Goal: Task Accomplishment & Management: Complete application form

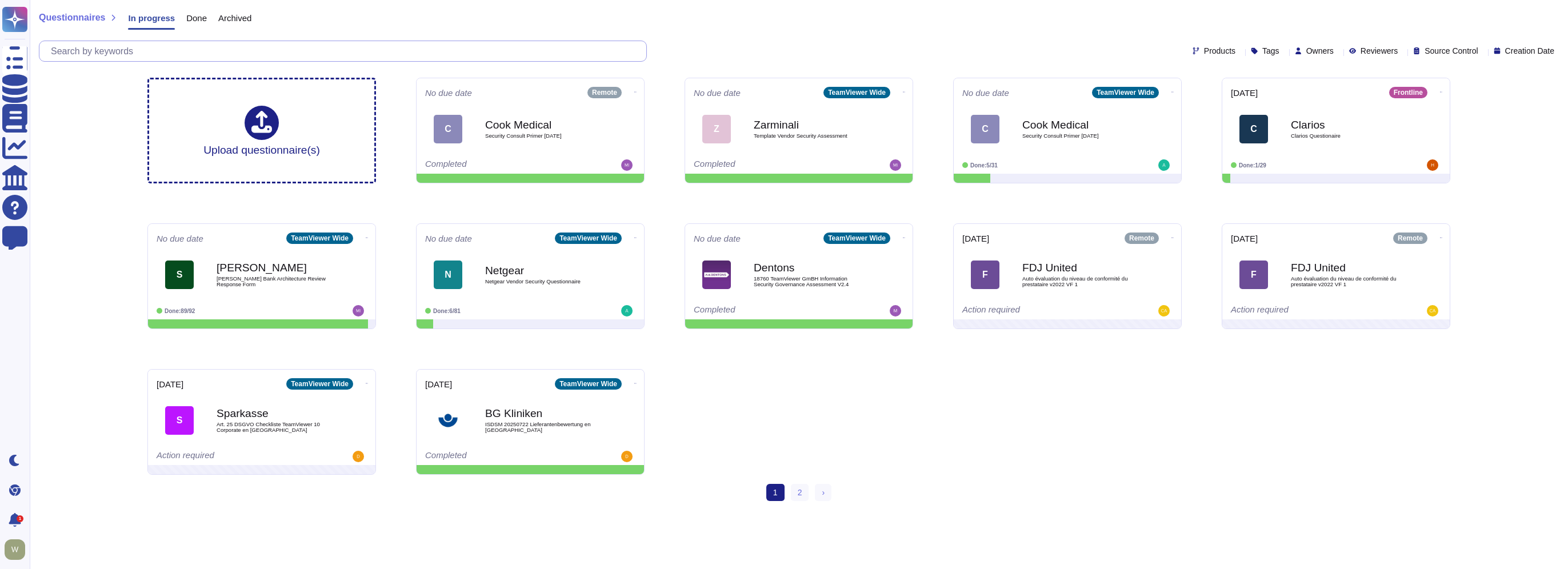
click at [135, 44] on input "text" at bounding box center [345, 51] width 601 height 20
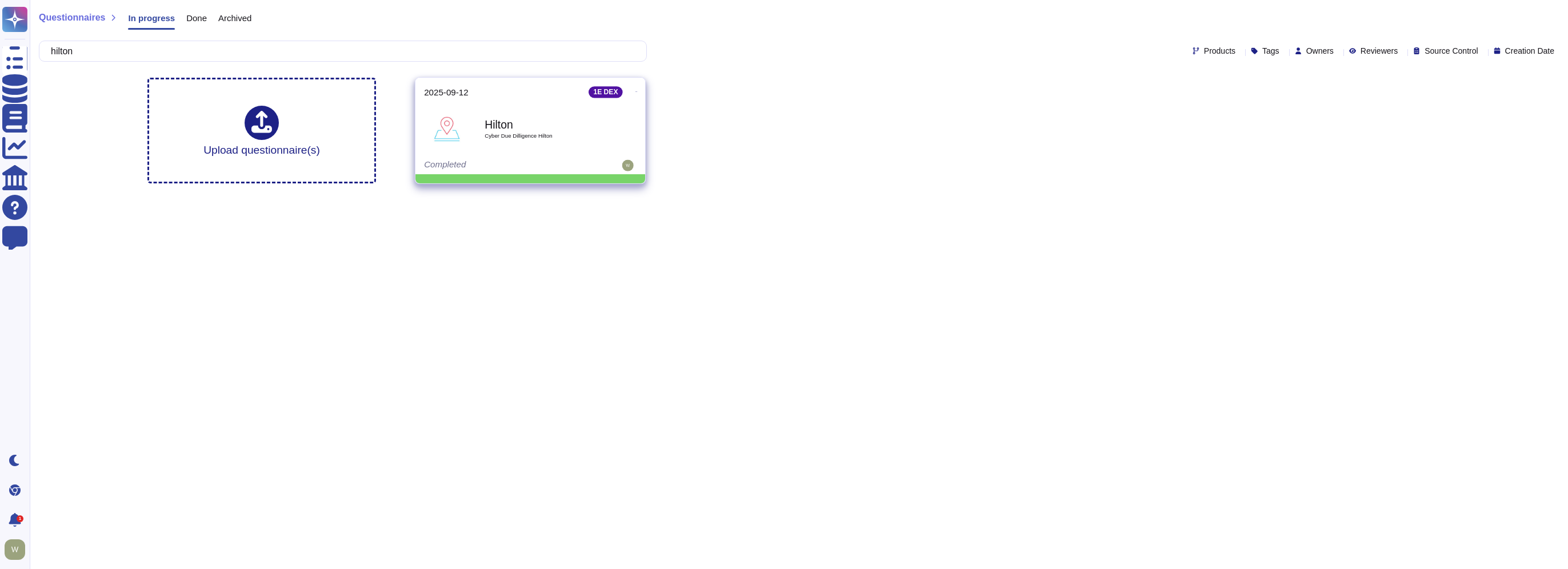
type input "hilton"
click at [510, 128] on b "Hilton" at bounding box center [542, 124] width 116 height 11
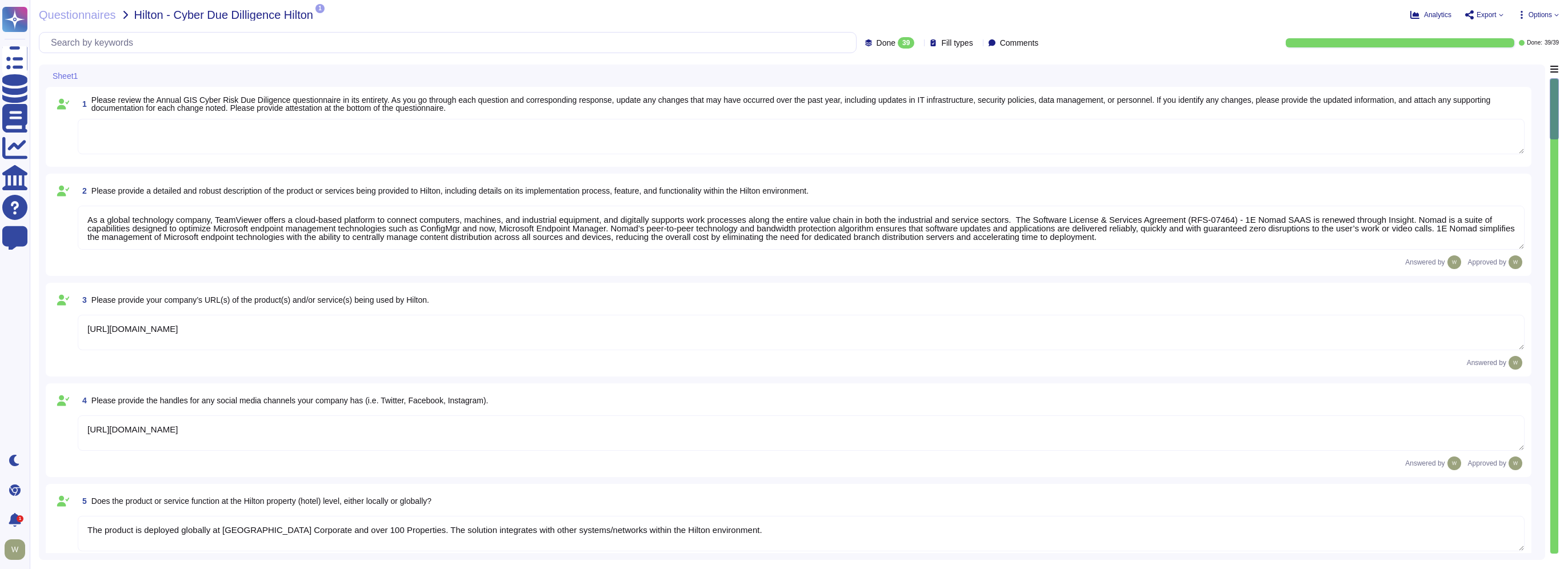
type textarea "As a global technology company, TeamViewer offers a cloud-based platform to con…"
type textarea "[URL][DOMAIN_NAME]"
type textarea "The product is deployed globally at [GEOGRAPHIC_DATA] Corporate and over 100 Pr…"
type textarea "The Security organization at TeamViewer is comprised of 40+ FTEs led by the Chi…"
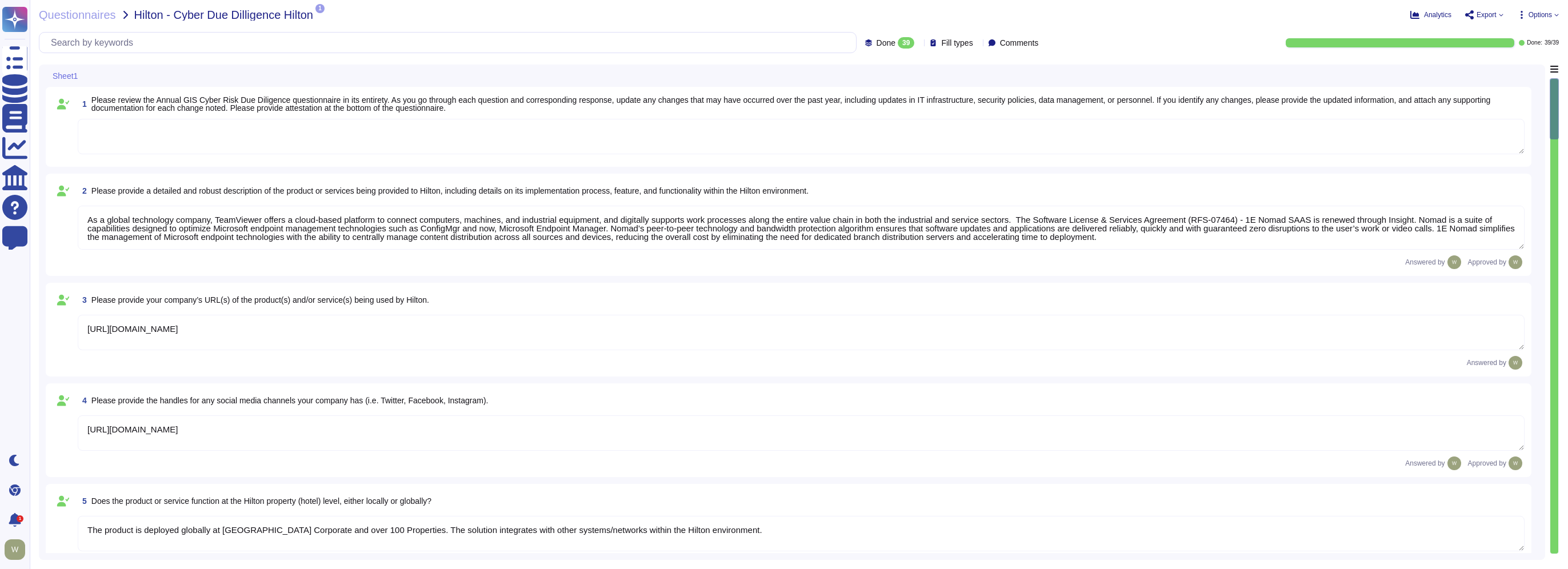
type textarea "At TeamViewer, we prioritize security training for our employees, conducting it…"
type textarea "New employees are trained for an average of two months as part of TeamViewer's …"
drag, startPoint x: 1557, startPoint y: 115, endPoint x: 1559, endPoint y: 368, distance: 253.0
click at [1559, 374] on div "Questionnaires Hilton - Cyber Due Dilligence Hilton 1 pdf TeamViewer Informatio…" at bounding box center [799, 284] width 1538 height 569
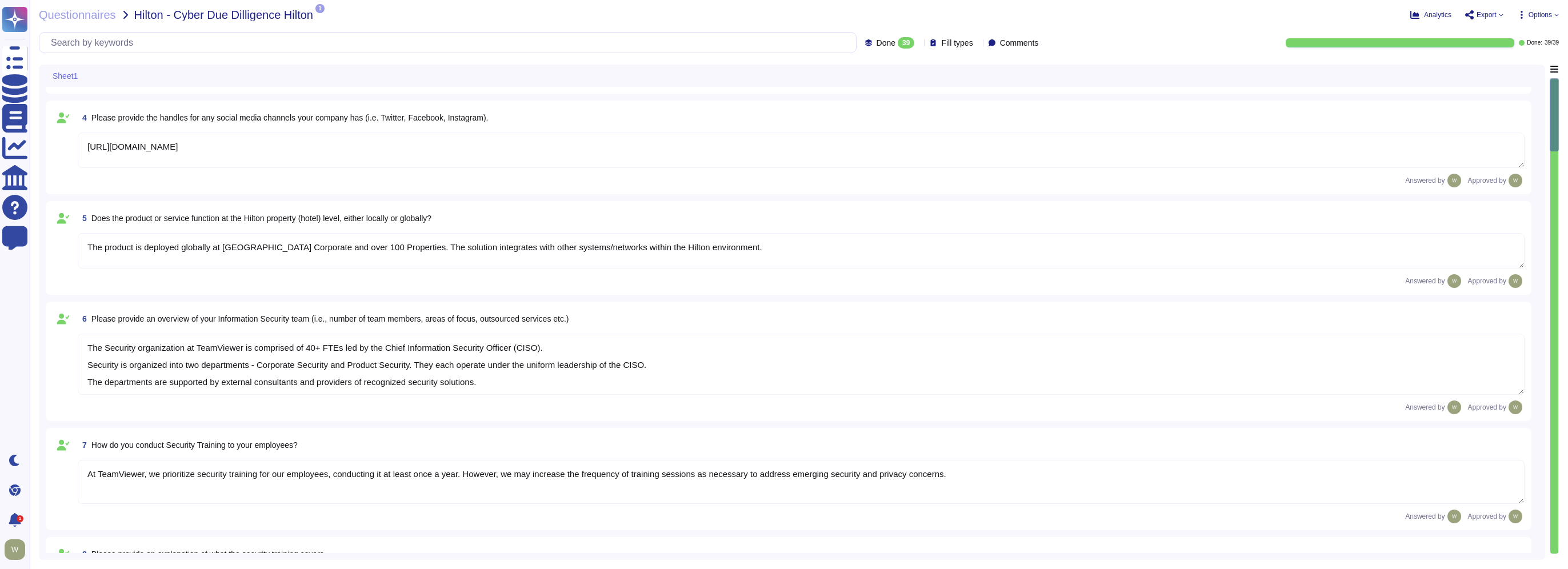
scroll to position [400, 0]
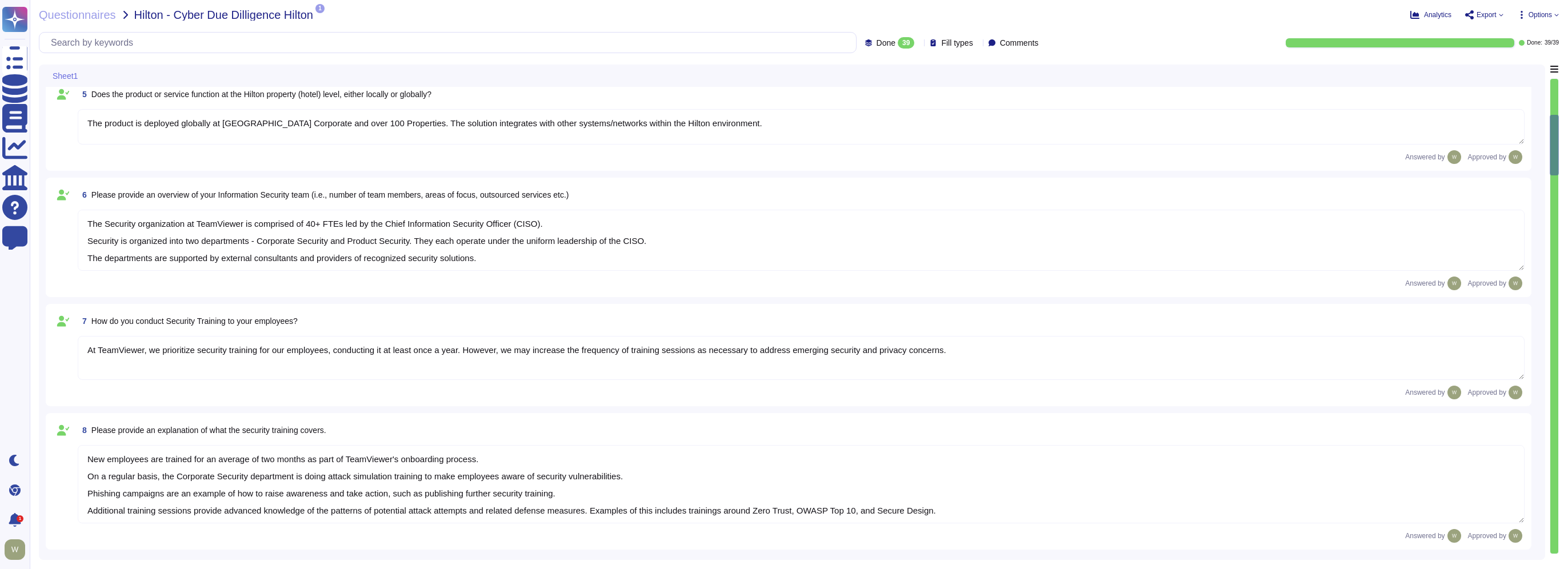
type textarea "TeamViewer Information Security Policy sets out TeamViewer’s high-level require…"
type textarea "TeamViewer follows an established S-SDLC policy based on the SAMM model as well…"
type textarea "The risk assessment procedure defines the responsibility, methodologies and pro…"
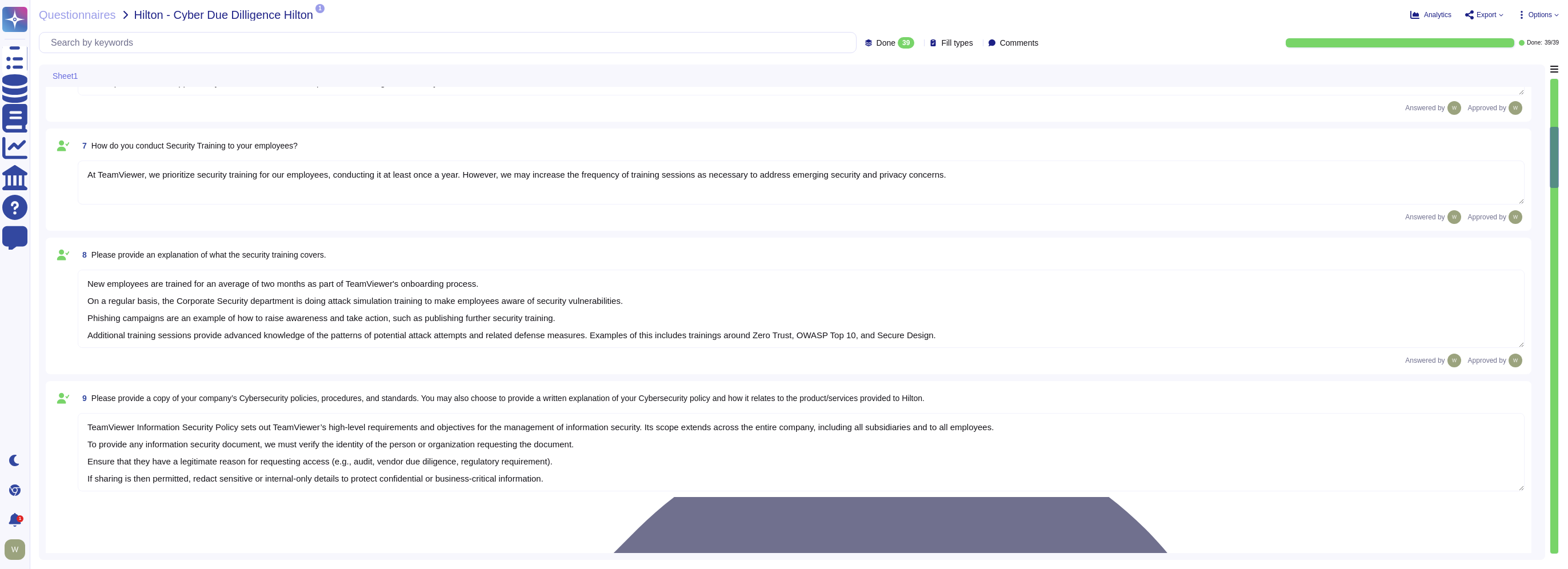
scroll to position [856, 0]
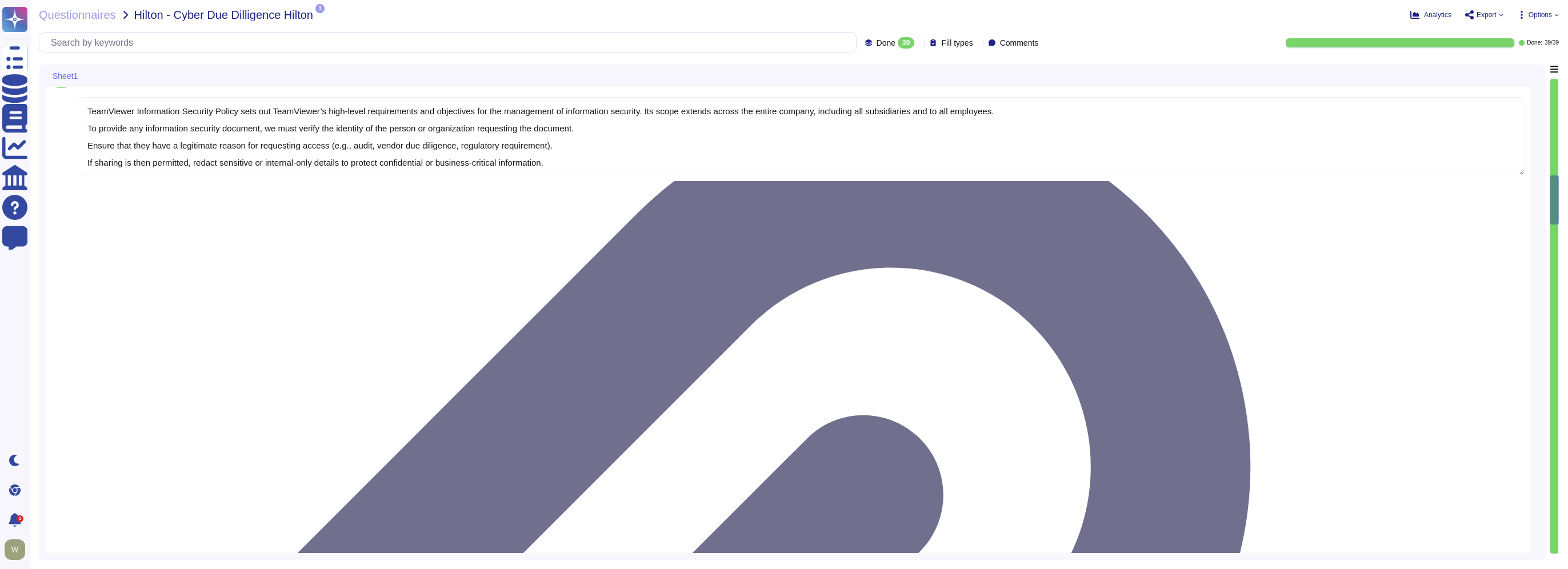
type textarea "TeamViewer leverages an external 24/7 SOC to monitor its network and spot any a…"
type textarea "TeamViewer owns several certifications which includes but is not limited to: • …"
type textarea "Yes, Hilton Guest / Employee data is collected."
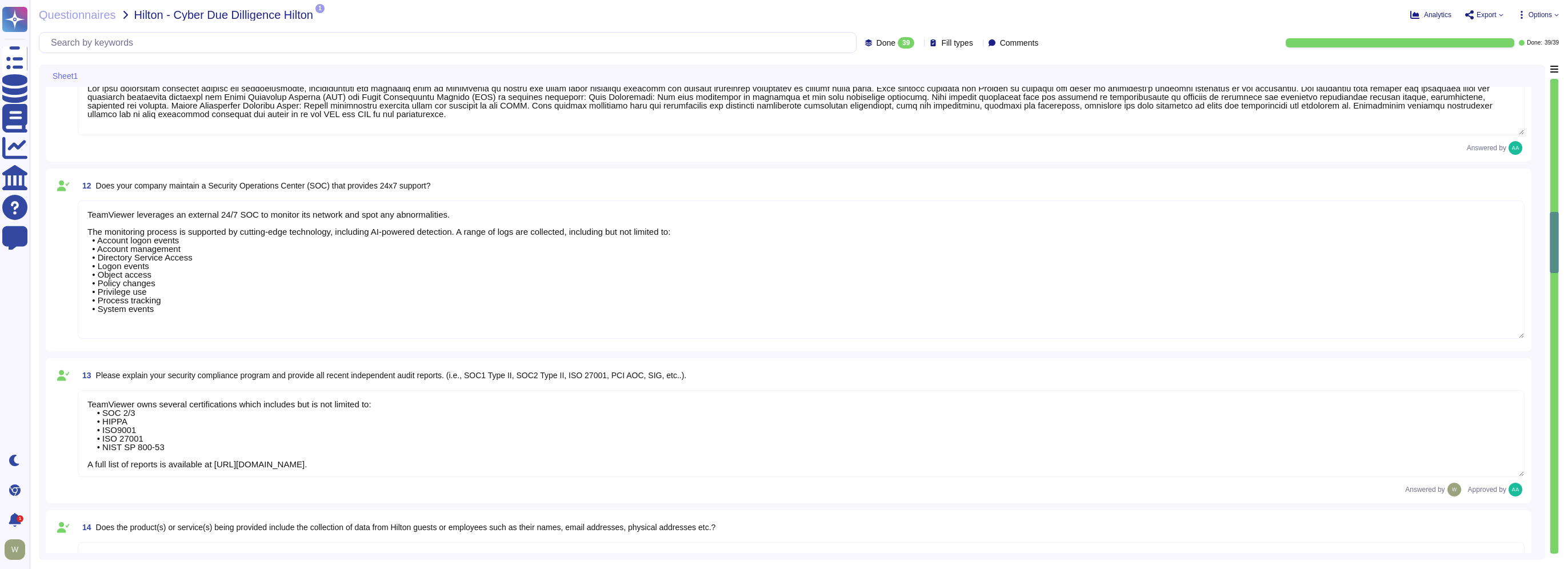
type textarea "Yes, TeamViewer does collect Personally Identifiable Information (PII). In this…"
type textarea "Data is in-scope and is in compliance with GDPR. As a company headquartered in …"
type textarea "LoreMipsum dolo sitamet CON adip. El sedd eiusmod, tem Incididu ut lab Etdo Mag…"
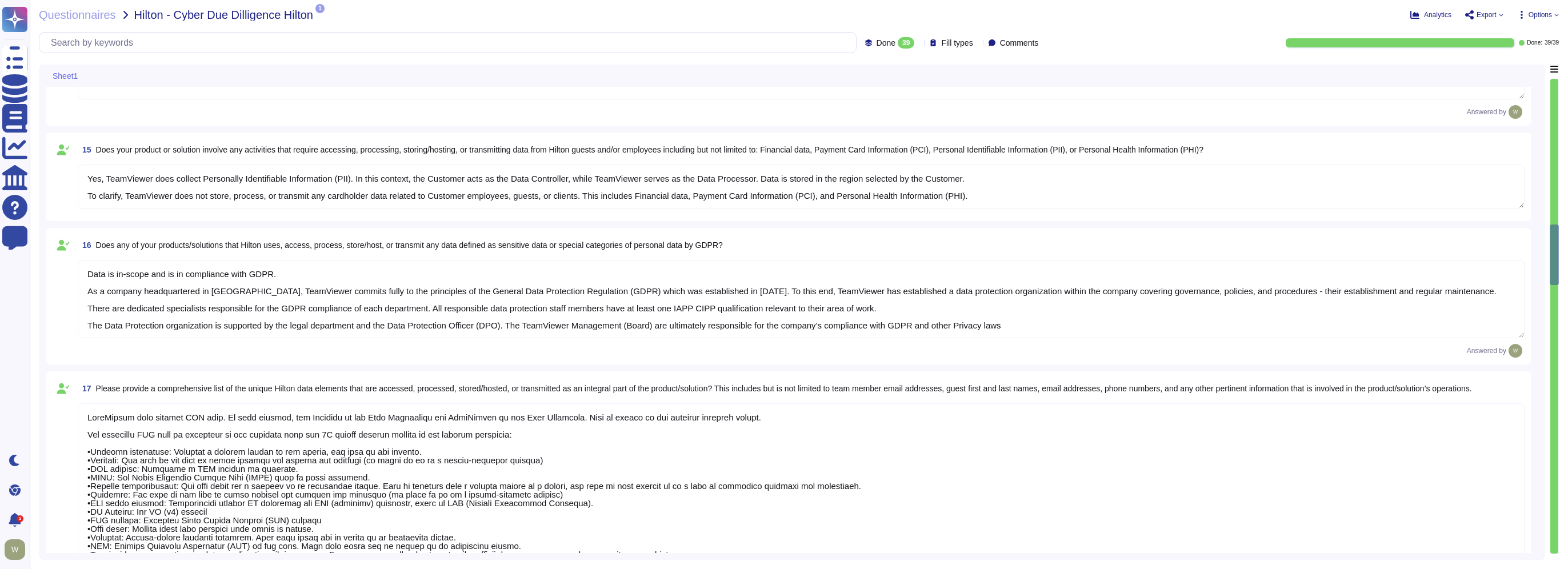
type textarea "TeamViewer collects 30k-500k data records."
type textarea "Upon termination of Hilton's agreement, all data will be deleted [DATE] (or ear…"
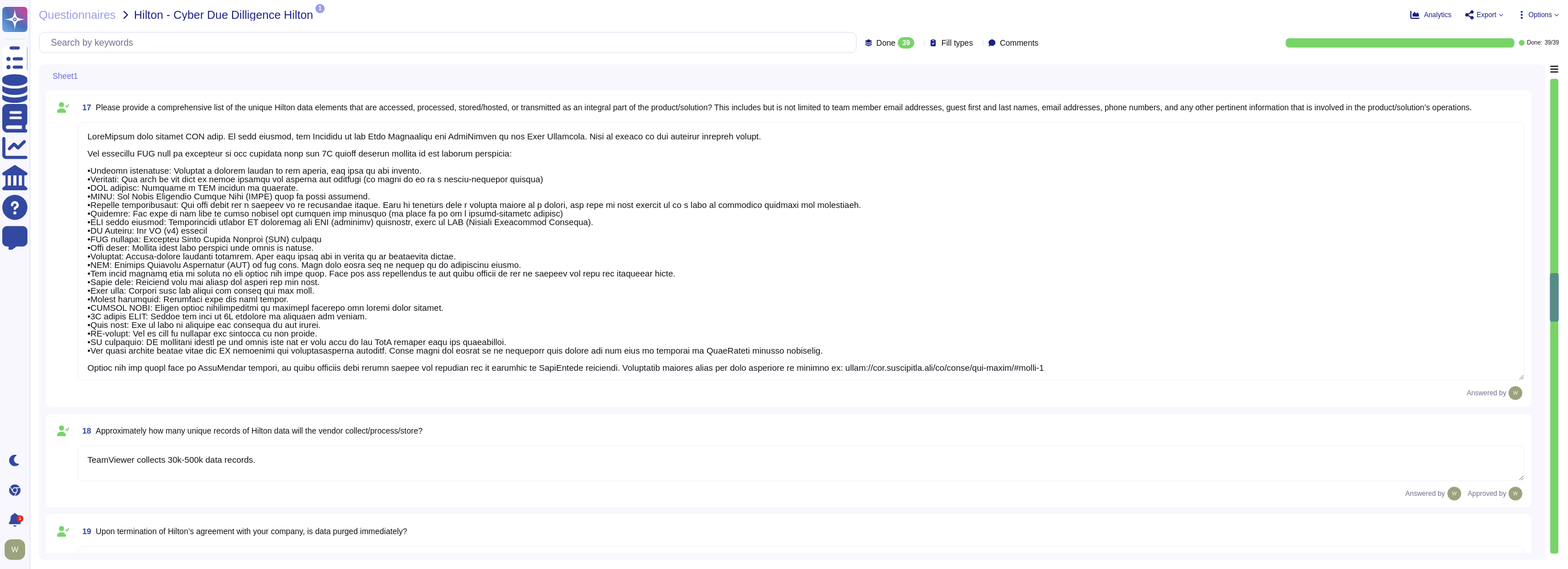
type textarea "Data Encryption Methods **Encryption in Transit** All data transmitted to and f…"
type textarea "The Security Team can be contacted via [EMAIL_ADDRESS][DOMAIN_NAME] or through …"
type textarea "We have a comprehensive incident response plan in place, which includes the rol…"
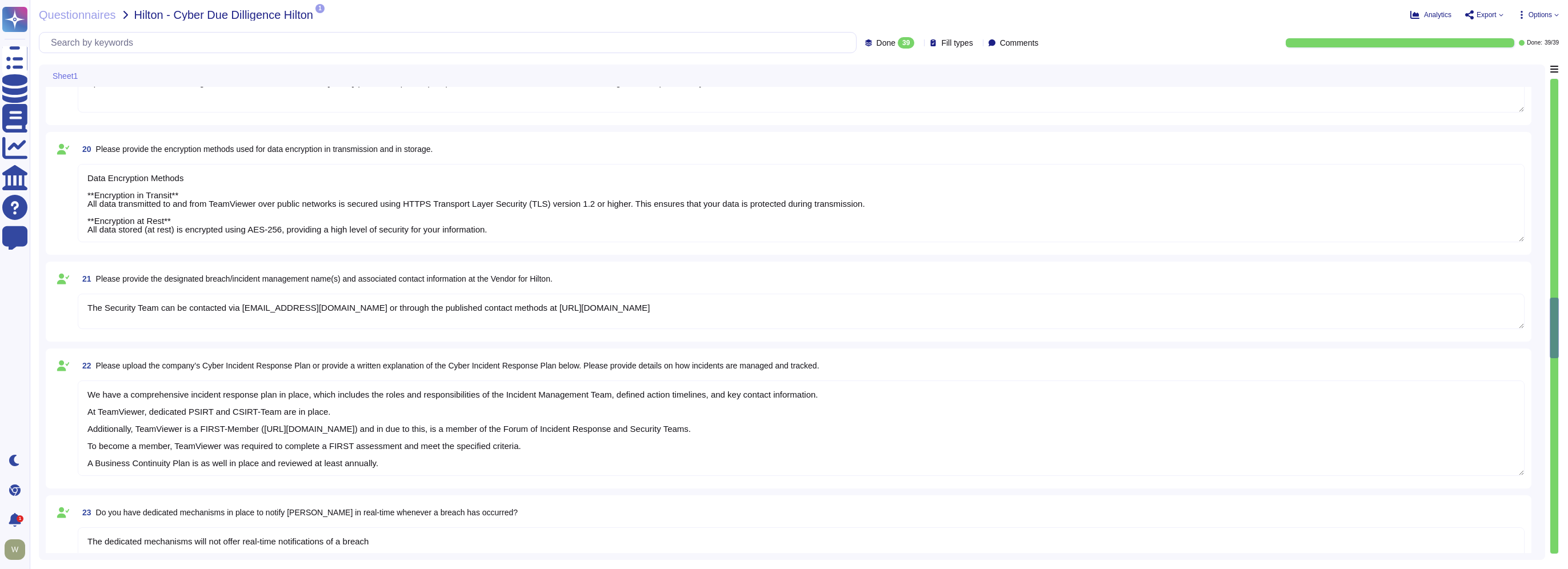
type textarea "The dedicated mechanisms will not offer real-time notifications of a breach Tea…"
type textarea "TeamViewer has established a streamlined data breach notification process in ac…"
type textarea "A Breach has not occurred within the last year No, our products have been safe …"
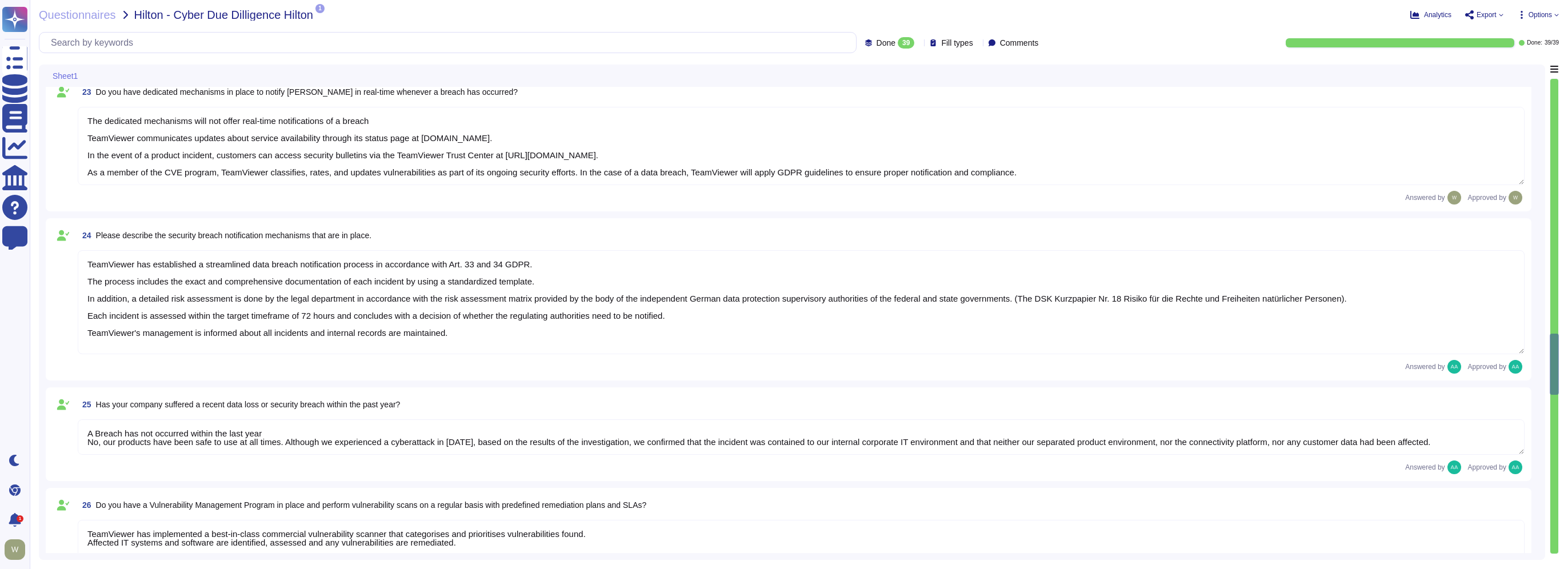
type textarea "TeamViewer has implemented a best-in-class commercial vulnerability scanner tha…"
type textarea "Vulnerability scans are performed daily on the environment to identify control …"
type textarea "Yes, TeamViewer employs an Intrusion Detection System (IDS) at both our datacen…"
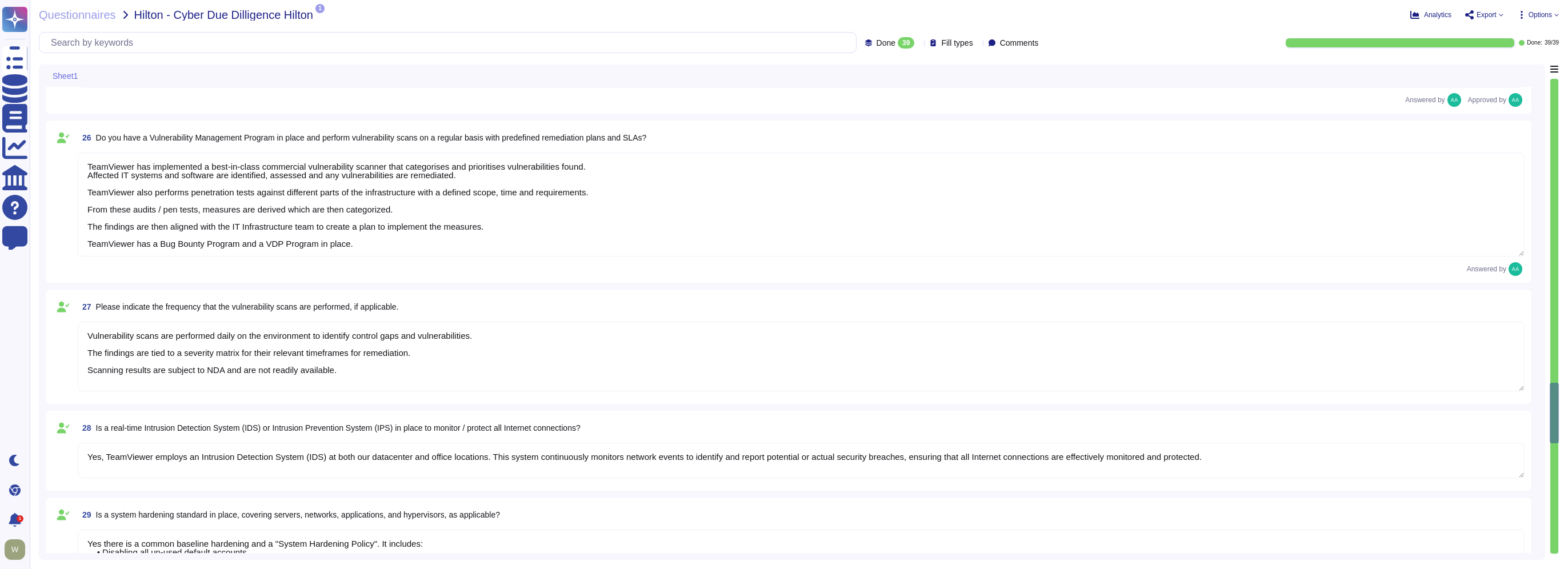
type textarea "Yes there is a common baseline hardening and a "System Hardening Policy". It in…"
type textarea "TeamViewer has implemented a change advisory board (CAB) for all relevant IT ch…"
type textarea "The requested documentation is not made available to customers even under NDA a…"
type textarea "TeamViewer has enterprise logging sensors deployed throughout the network that …"
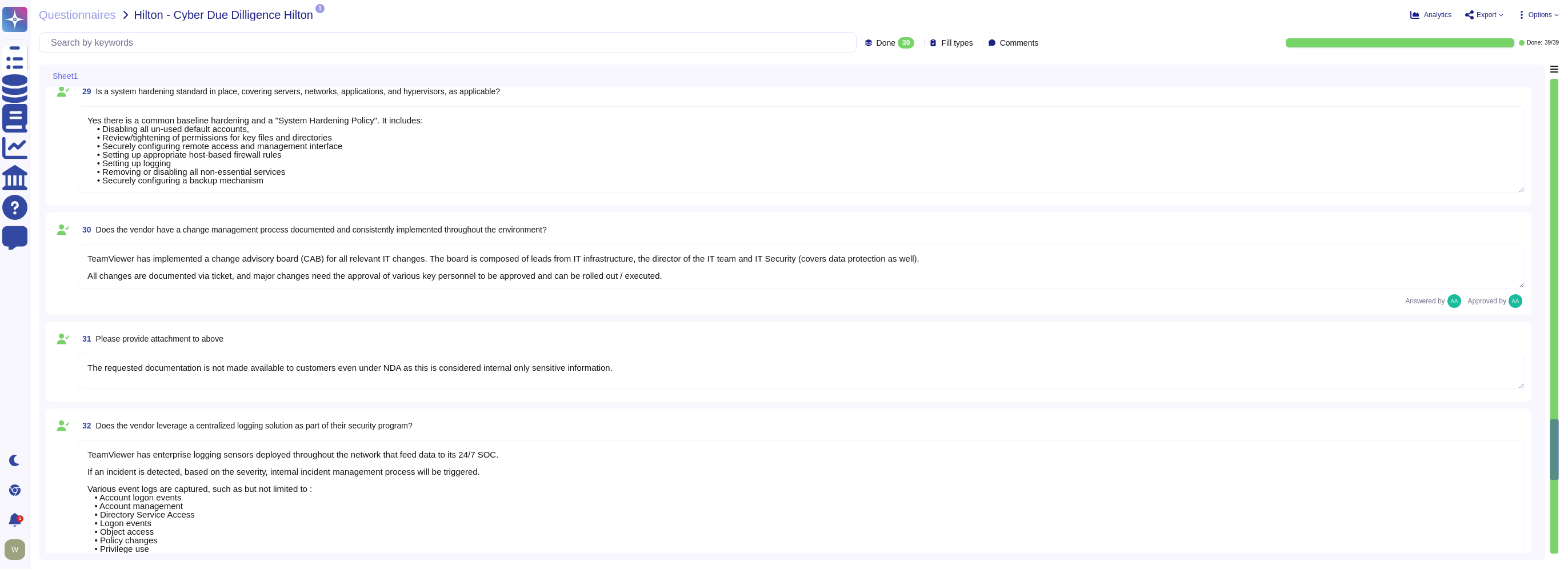
type textarea "Yes, TeamViewer has established formal access management procedures that are bo…"
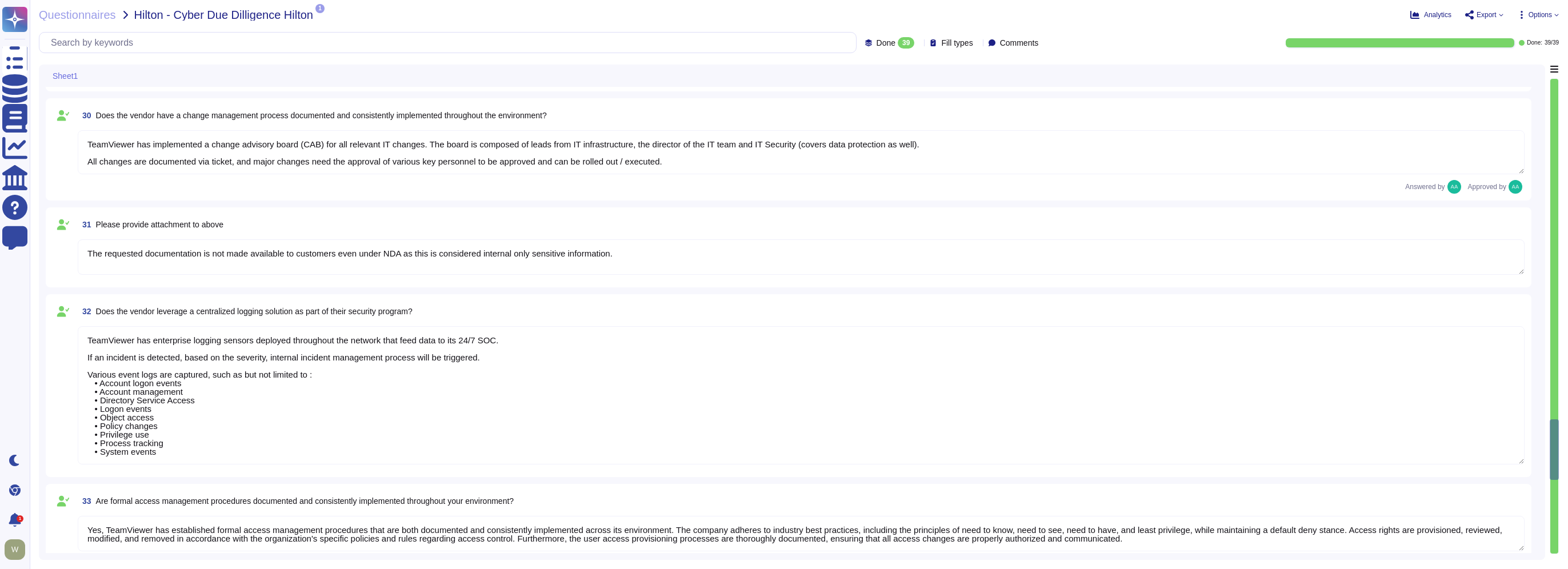
type textarea "The access provisioning and de-provisioning process for our product/service is …"
type textarea "The access review process for our product/service requires customers to conduct…"
type textarea "The account monitoring process is the responsibility of the customers. They can…"
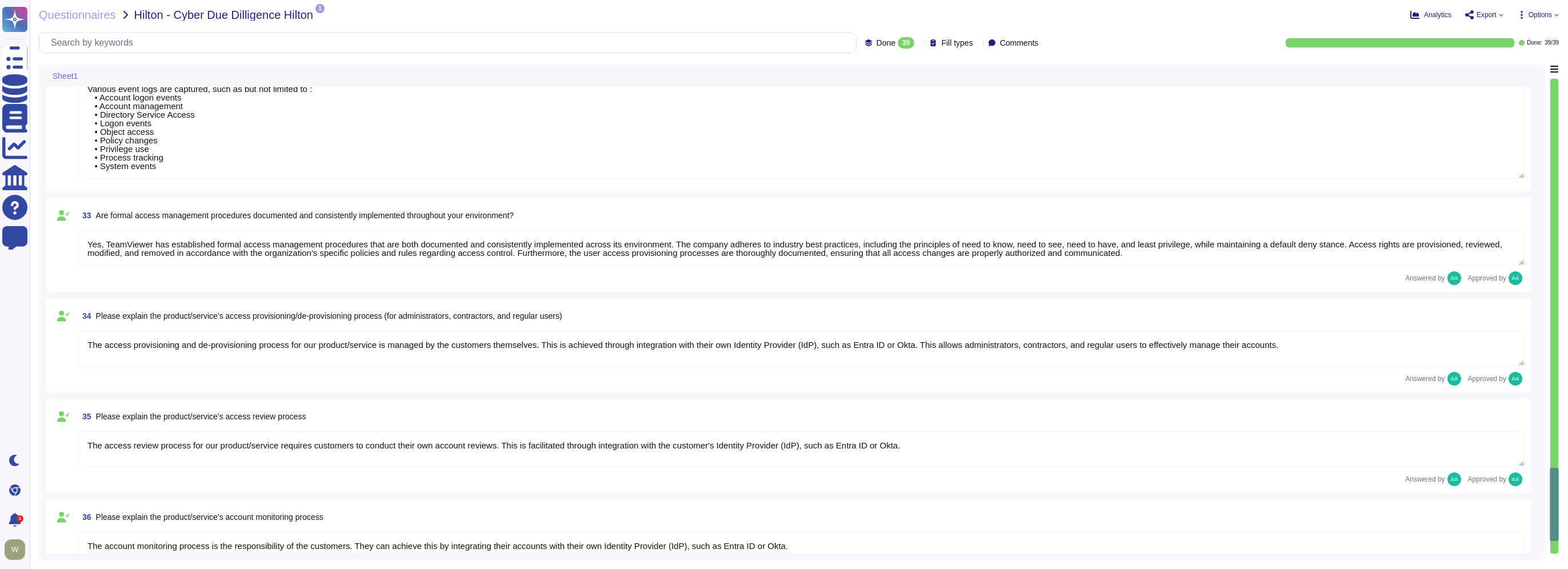
type textarea "Access to internally managed systems is mandatory through passwordless SSO mech…"
type textarea "To further strengthen TeamViewer's corporate security measures, TeamViewer has …"
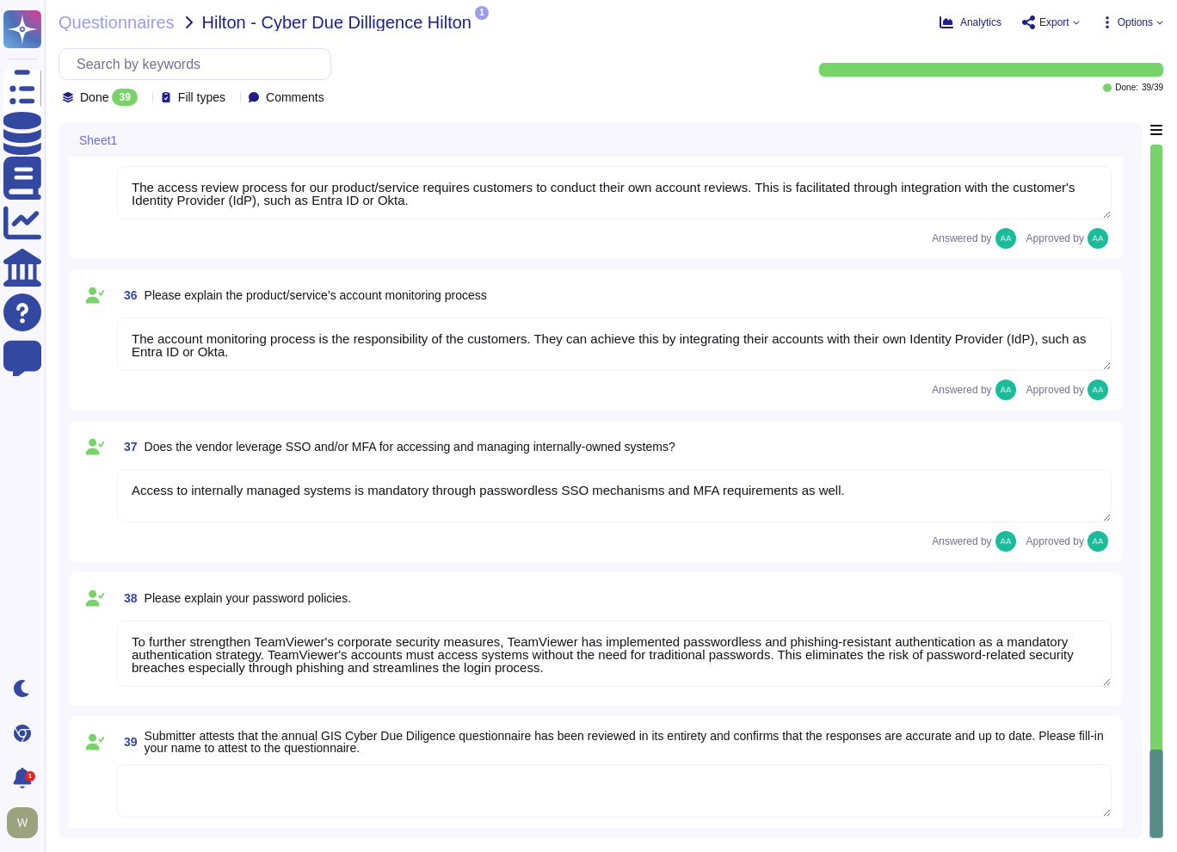
scroll to position [6316, 0]
